Goal: Find contact information: Find contact information

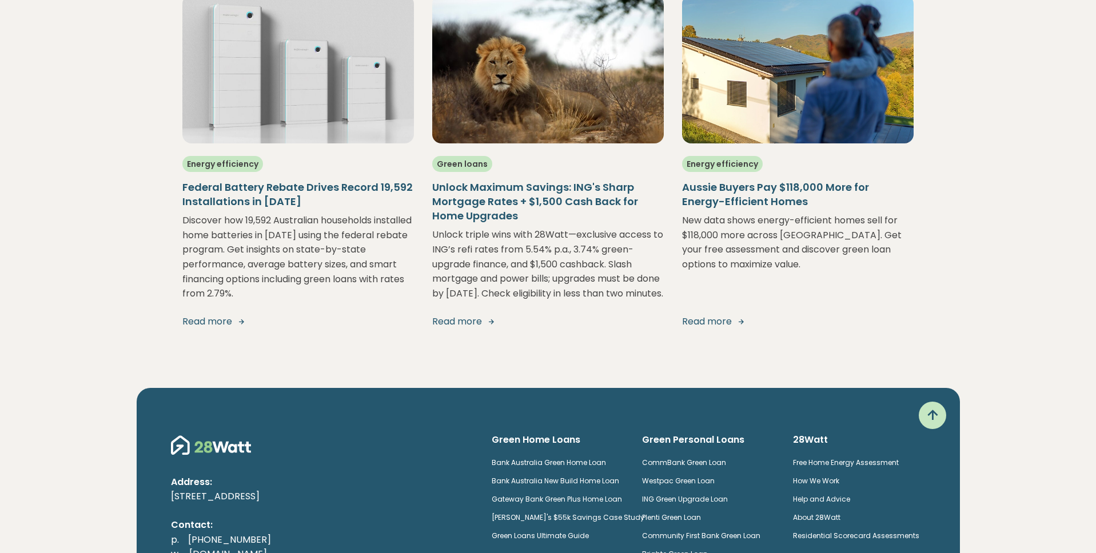
scroll to position [2225, 0]
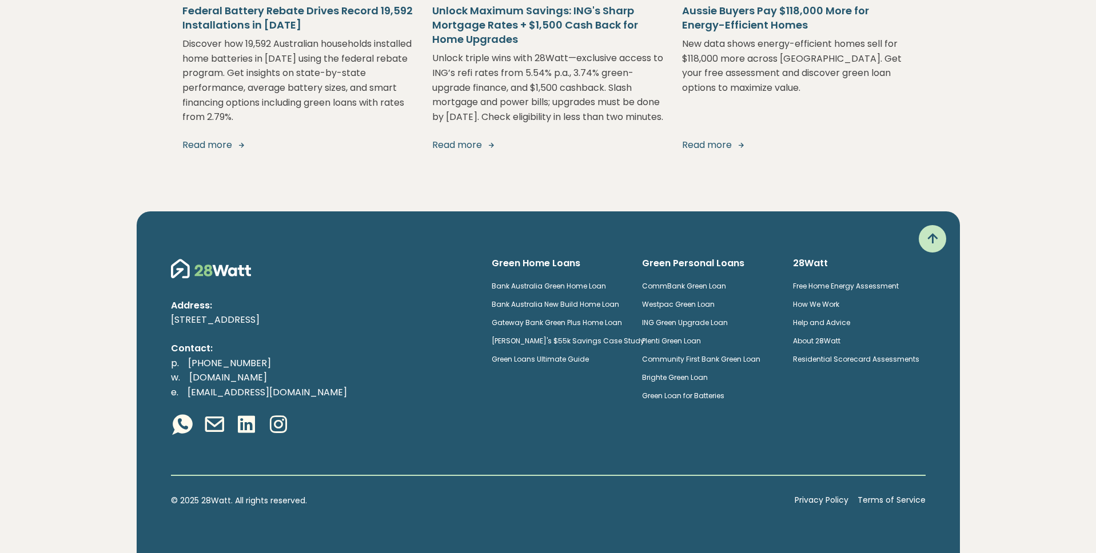
click at [105, 334] on footer "Address: [STREET_ADDRESS] Contact: p. [PHONE_NUMBER] w. [DOMAIN_NAME] e. [EMAIL…" at bounding box center [548, 383] width 1096 height 342
drag, startPoint x: 242, startPoint y: 363, endPoint x: 186, endPoint y: 362, distance: 56.0
click at [186, 362] on p "p. [PHONE_NUMBER] w. [DOMAIN_NAME] e. [EMAIL_ADDRESS][DOMAIN_NAME]" at bounding box center [322, 378] width 302 height 44
copy link "[PHONE_NUMBER]"
